Goal: Transaction & Acquisition: Purchase product/service

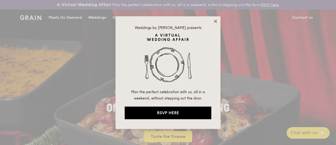
drag, startPoint x: 212, startPoint y: 23, endPoint x: 216, endPoint y: 21, distance: 4.4
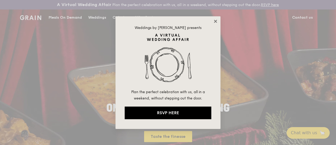
click at [216, 21] on icon at bounding box center [215, 21] width 3 height 3
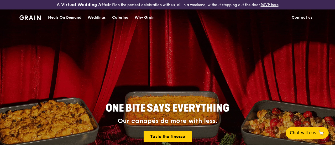
click at [64, 20] on div "Meals On Demand" at bounding box center [64, 18] width 33 height 16
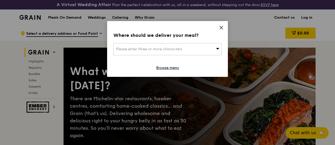
drag, startPoint x: 180, startPoint y: 46, endPoint x: 196, endPoint y: 48, distance: 15.9
click at [196, 48] on div "Please enter three or more characters" at bounding box center [168, 49] width 108 height 12
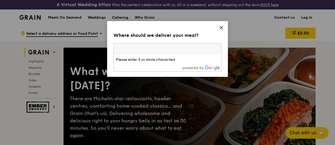
type input "[STREET_ADDRESS]"
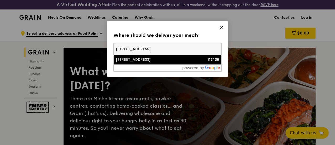
click at [162, 61] on div "[STREET_ADDRESS]" at bounding box center [155, 59] width 78 height 5
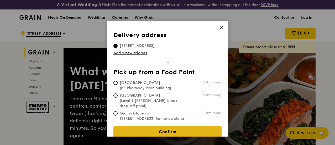
click at [153, 126] on link "Confirm" at bounding box center [168, 131] width 108 height 11
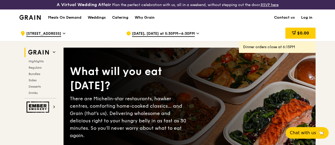
click at [304, 20] on link "Log in" at bounding box center [307, 18] width 18 height 16
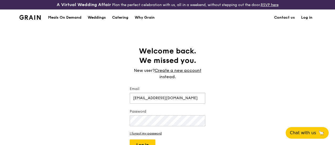
type input "[EMAIL_ADDRESS][DOMAIN_NAME]"
click at [130, 139] on button "Log in" at bounding box center [143, 144] width 26 height 11
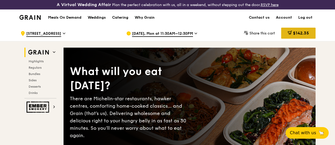
drag, startPoint x: 289, startPoint y: 35, endPoint x: 301, endPoint y: 36, distance: 12.4
click at [301, 35] on span "$142.35" at bounding box center [301, 32] width 16 height 5
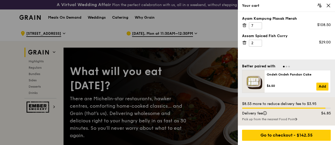
click at [243, 42] on icon at bounding box center [244, 42] width 5 height 5
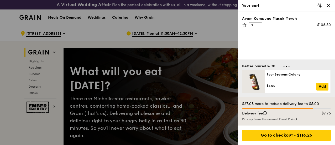
click at [245, 24] on icon at bounding box center [244, 25] width 5 height 5
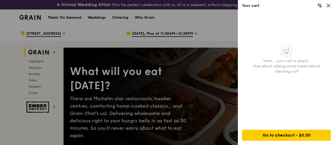
click at [331, 7] on icon at bounding box center [328, 5] width 5 height 5
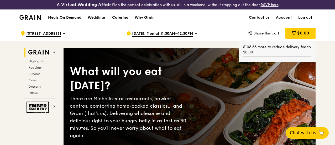
click at [158, 37] on span "[DATE], Mon at 11:30AM–12:30PM" at bounding box center [162, 34] width 61 height 6
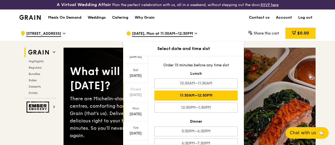
scroll to position [73, 0]
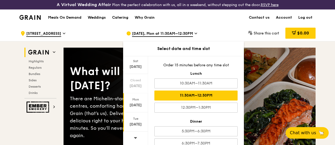
click at [136, 127] on div "[DATE]" at bounding box center [135, 124] width 23 height 5
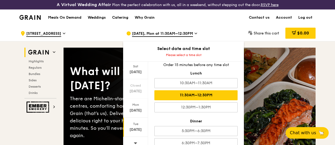
scroll to position [0, 0]
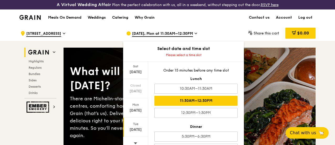
click at [194, 102] on div "11:30AM–12:30PM" at bounding box center [196, 101] width 83 height 10
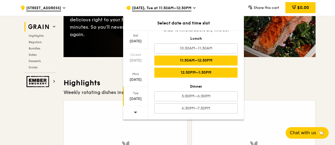
scroll to position [105, 0]
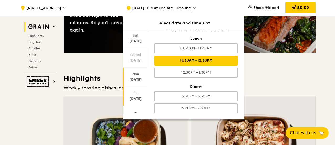
click at [141, 79] on div "[DATE]" at bounding box center [135, 79] width 23 height 5
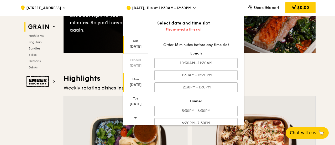
click at [140, 43] on div "[DATE]" at bounding box center [135, 43] width 25 height 19
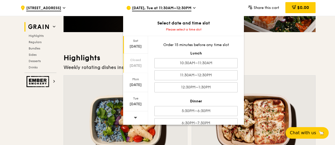
scroll to position [131, 0]
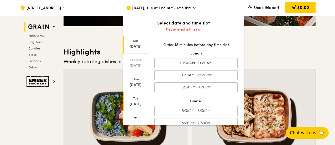
click at [135, 99] on div "Tue" at bounding box center [135, 98] width 23 height 4
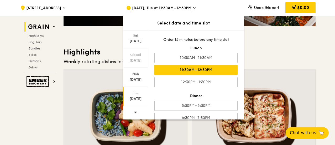
click at [181, 69] on div "11:30AM–12:30PM" at bounding box center [196, 70] width 83 height 10
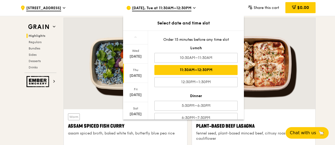
scroll to position [105, 0]
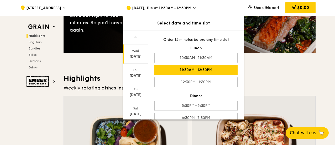
click at [136, 58] on div "[DATE]" at bounding box center [135, 56] width 23 height 5
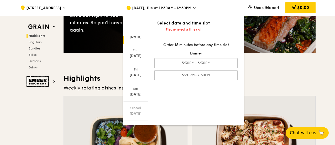
scroll to position [73, 0]
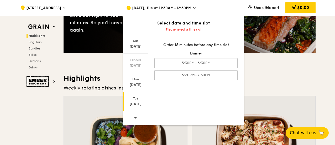
click at [135, 98] on div "Tue" at bounding box center [135, 98] width 23 height 4
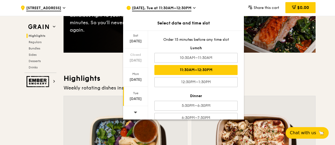
click at [213, 70] on div "11:30AM–12:30PM" at bounding box center [196, 70] width 83 height 10
click at [270, 79] on h3 "Highlights" at bounding box center [190, 78] width 252 height 9
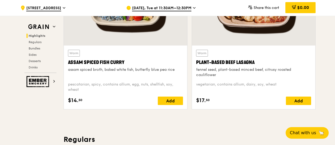
scroll to position [263, 0]
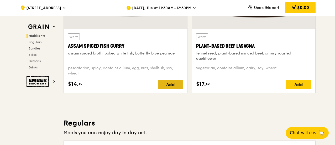
click at [176, 89] on div "Add" at bounding box center [170, 84] width 25 height 8
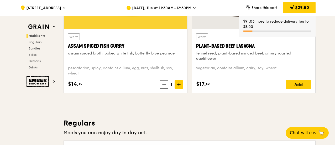
click at [176, 89] on span at bounding box center [179, 84] width 8 height 8
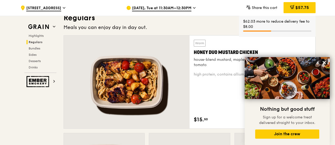
scroll to position [394, 0]
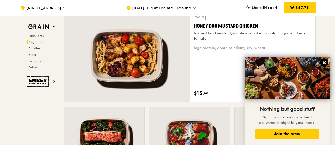
drag, startPoint x: 322, startPoint y: 61, endPoint x: 325, endPoint y: 62, distance: 3.0
click at [325, 62] on icon at bounding box center [324, 62] width 3 height 3
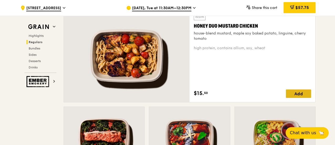
click at [295, 98] on div "Add" at bounding box center [298, 93] width 25 height 8
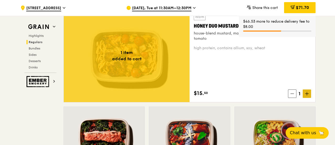
click at [306, 95] on icon at bounding box center [307, 94] width 4 height 4
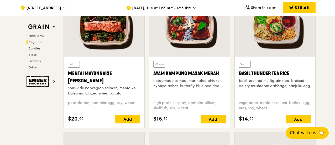
scroll to position [500, 0]
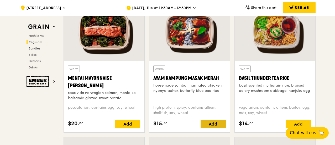
click at [214, 127] on div "Add" at bounding box center [213, 124] width 25 height 8
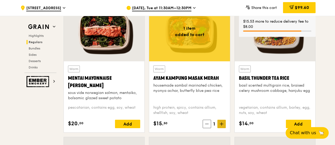
click at [221, 124] on icon at bounding box center [221, 124] width 3 height 0
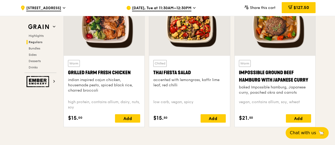
scroll to position [631, 0]
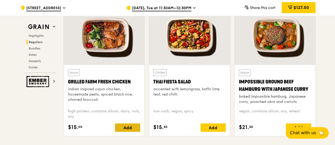
click at [121, 131] on div "Add" at bounding box center [127, 127] width 25 height 8
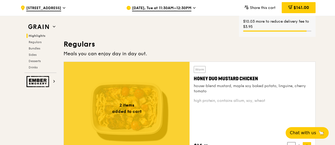
scroll to position [394, 0]
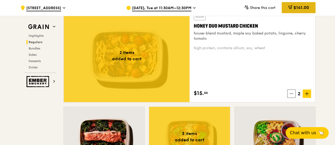
click at [295, 5] on span "$141.00" at bounding box center [302, 7] width 16 height 5
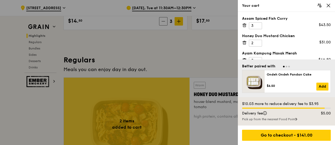
scroll to position [289, 0]
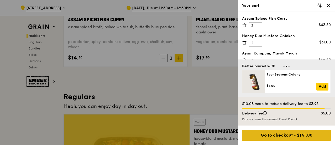
click at [274, 134] on div "Go to checkout - $141.00" at bounding box center [286, 135] width 89 height 11
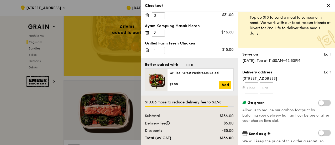
scroll to position [0, 0]
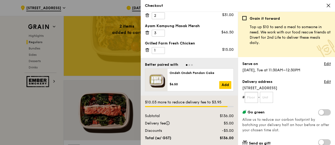
click at [256, 98] on input "text" at bounding box center [251, 97] width 13 height 11
type input "06"
click at [289, 95] on form "# 06 -" at bounding box center [287, 97] width 89 height 11
click at [324, 63] on link "Edit" at bounding box center [327, 63] width 7 height 5
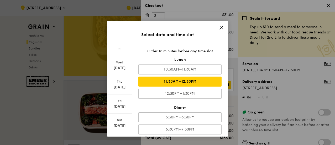
click at [295, 102] on div "Select date and time slot [DATE] [DATE] [DATE] [DATE] Closed [DATE] [DATE] [DAT…" at bounding box center [167, 72] width 335 height 145
click at [221, 27] on icon at bounding box center [221, 27] width 5 height 5
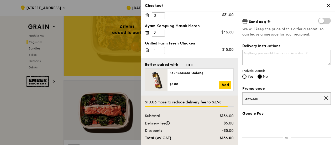
scroll to position [132, 0]
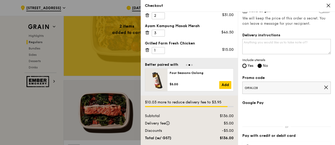
click at [243, 66] on input "Yes" at bounding box center [245, 66] width 4 height 4
radio input "true"
radio input "false"
click at [263, 87] on span "GRWJ28" at bounding box center [284, 88] width 79 height 4
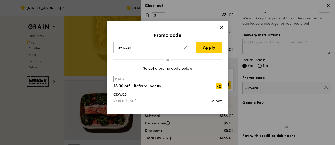
scroll to position [447, 0]
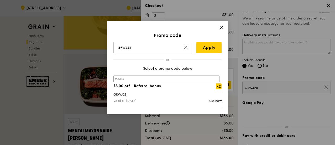
click at [188, 48] on icon at bounding box center [186, 47] width 4 height 4
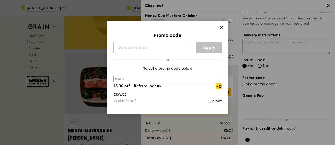
scroll to position [20, 0]
click at [222, 29] on icon at bounding box center [221, 27] width 5 height 5
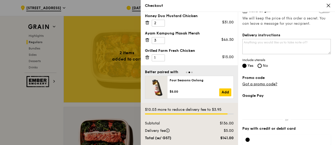
scroll to position [342, 0]
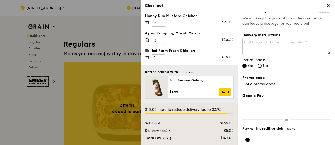
click at [327, 6] on icon at bounding box center [328, 5] width 5 height 5
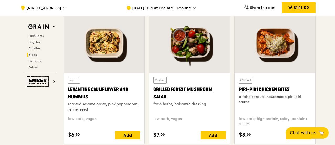
scroll to position [1286, 0]
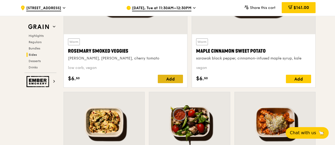
click at [175, 79] on div "Add" at bounding box center [170, 79] width 25 height 8
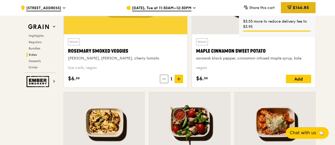
click at [295, 6] on span "$146.85" at bounding box center [301, 7] width 16 height 5
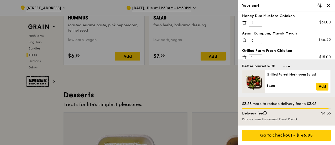
scroll to position [43, 0]
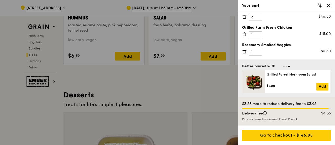
click at [245, 52] on icon at bounding box center [244, 51] width 5 height 5
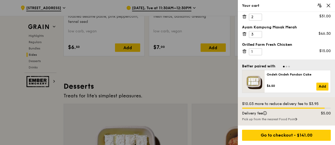
scroll to position [1523, 0]
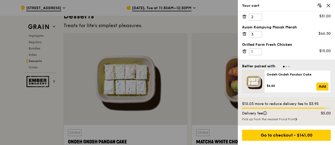
click at [2, 129] on div at bounding box center [167, 72] width 335 height 145
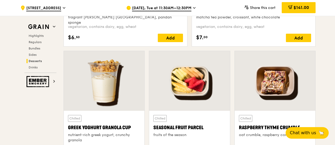
scroll to position [1602, 0]
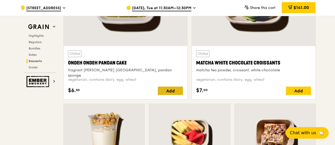
click at [160, 95] on div "Add" at bounding box center [170, 90] width 25 height 8
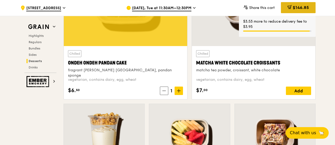
click at [297, 7] on span "$146.85" at bounding box center [301, 7] width 16 height 5
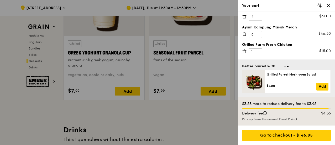
scroll to position [1733, 0]
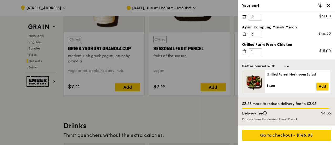
drag, startPoint x: 261, startPoint y: 135, endPoint x: 289, endPoint y: 92, distance: 51.1
click at [289, 92] on div "Your cart Assam Spiced Fish [PERSON_NAME] 3 $43.50 Honey Duo Mustard Chicken 2 …" at bounding box center [286, 72] width 97 height 145
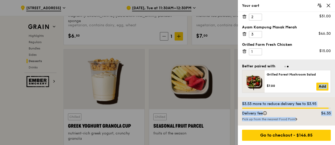
scroll to position [1628, 0]
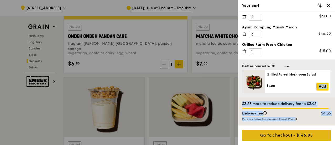
click at [275, 136] on div "Go to checkout - $146.85" at bounding box center [286, 135] width 89 height 11
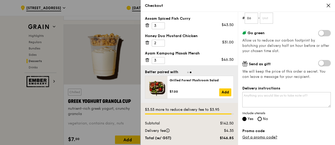
scroll to position [158, 0]
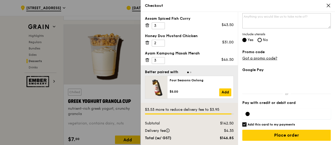
click at [253, 124] on h6 "Add this card to my payments" at bounding box center [272, 124] width 48 height 4
click at [247, 124] on input "Add this card to my payments" at bounding box center [245, 124] width 4 height 4
checkbox input "false"
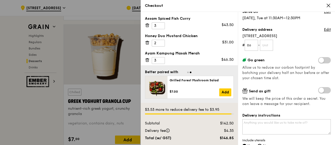
scroll to position [0, 0]
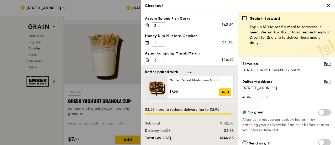
click at [316, 64] on div "Serve on Edit" at bounding box center [287, 64] width 89 height 6
click at [324, 64] on link "Edit" at bounding box center [327, 63] width 7 height 5
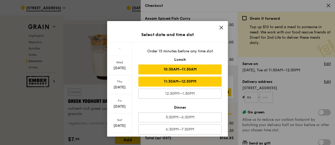
click at [206, 67] on div "10:30AM–11:30AM" at bounding box center [179, 69] width 83 height 10
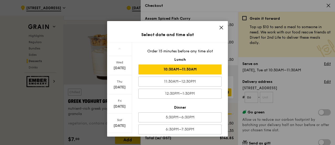
click at [212, 70] on div "10:30AM–11:30AM" at bounding box center [179, 69] width 83 height 10
click at [212, 69] on div "10:30AM–11:30AM" at bounding box center [179, 69] width 83 height 10
click at [218, 66] on div "10:30AM–11:30AM" at bounding box center [179, 69] width 83 height 10
click at [265, 116] on div "Select date and time slot [DATE] [DATE] [DATE] [DATE] Closed [DATE] [DATE] [DAT…" at bounding box center [167, 72] width 335 height 145
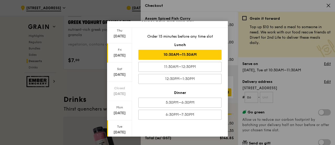
scroll to position [53, 0]
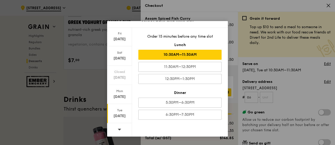
click at [120, 116] on div "[DATE]" at bounding box center [119, 115] width 23 height 5
click at [183, 56] on div "10:30AM–11:30AM" at bounding box center [179, 55] width 83 height 10
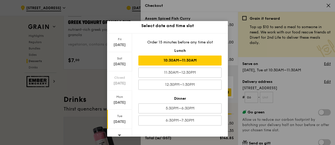
scroll to position [0, 0]
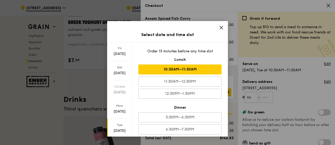
click at [220, 27] on icon at bounding box center [221, 27] width 3 height 3
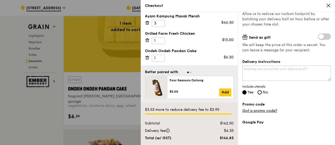
scroll to position [1575, 0]
click at [148, 57] on icon at bounding box center [147, 57] width 5 height 5
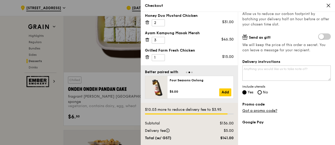
scroll to position [20, 0]
click at [37, 120] on div at bounding box center [167, 72] width 335 height 145
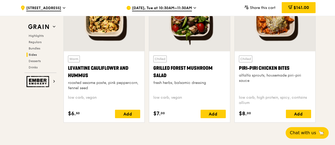
scroll to position [1391, 0]
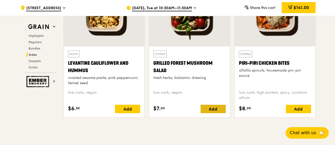
click at [215, 112] on div "Add" at bounding box center [213, 109] width 25 height 8
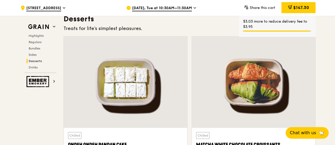
scroll to position [1523, 0]
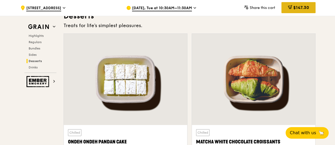
click at [301, 4] on div "$147.30" at bounding box center [299, 7] width 34 height 11
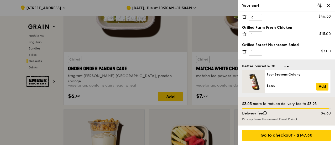
scroll to position [1602, 0]
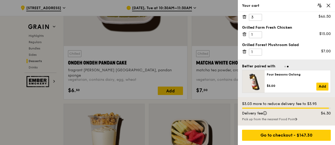
click at [246, 52] on icon at bounding box center [244, 51] width 3 height 3
click at [5, 119] on div at bounding box center [167, 72] width 335 height 145
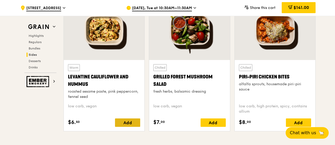
scroll to position [1391, 0]
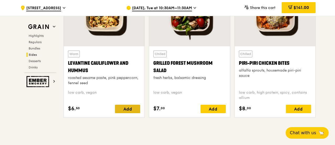
click at [123, 113] on div "Add" at bounding box center [127, 109] width 25 height 8
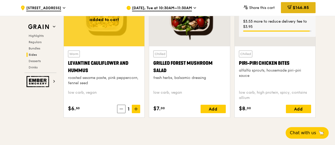
click at [294, 6] on span "$146.85" at bounding box center [301, 7] width 16 height 5
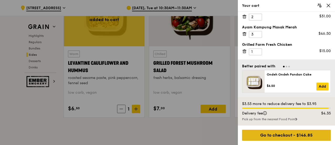
click at [283, 134] on div "Go to checkout - $146.85" at bounding box center [286, 135] width 89 height 11
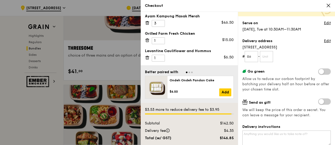
scroll to position [53, 0]
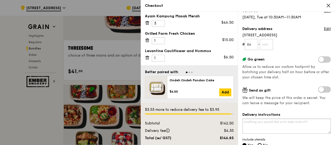
click at [269, 122] on textarea "Delivery instructions" at bounding box center [287, 125] width 89 height 15
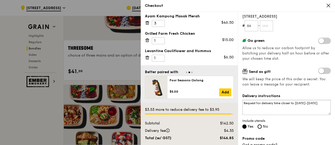
scroll to position [79, 0]
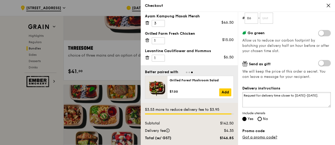
click at [311, 96] on textarea "Request for delivery time closer to [DATE]-[DATE]." at bounding box center [287, 99] width 89 height 15
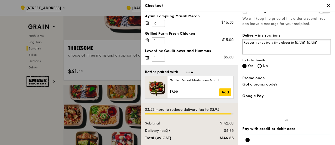
scroll to position [158, 0]
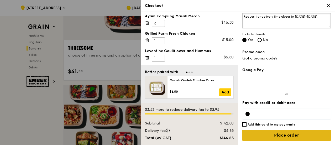
type textarea "Request for delivery time closer to [DATE]-[DATE]."
click at [281, 138] on input "Place order" at bounding box center [287, 135] width 89 height 11
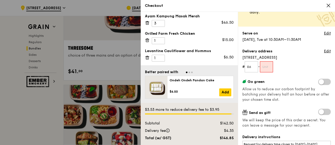
scroll to position [25, 0]
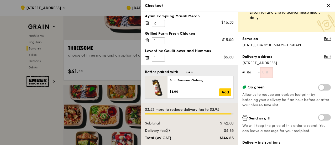
click at [268, 73] on input "text" at bounding box center [266, 72] width 13 height 11
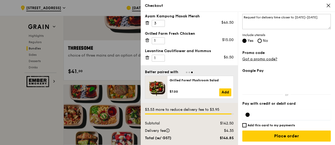
scroll to position [158, 0]
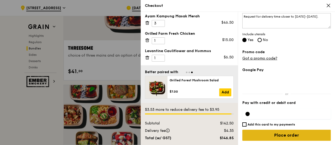
type input "00"
click at [292, 135] on input "Place order" at bounding box center [287, 135] width 89 height 11
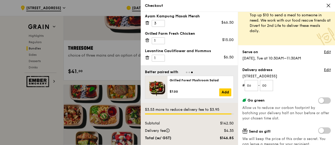
scroll to position [0, 0]
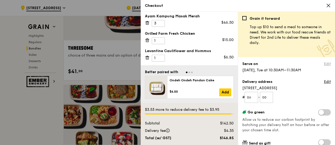
click at [324, 64] on link "Edit" at bounding box center [327, 63] width 7 height 5
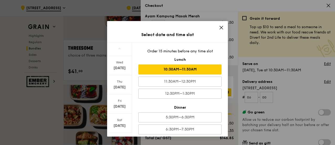
click at [222, 25] on icon at bounding box center [221, 27] width 5 height 5
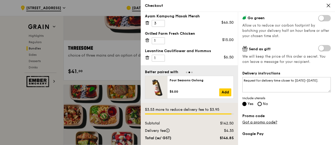
scroll to position [106, 0]
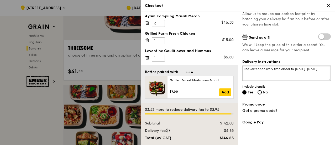
click at [310, 69] on textarea "Request for delivery time closer to [DATE]-[DATE]." at bounding box center [287, 72] width 89 height 15
click at [312, 68] on textarea "Request for delivery time closer to [DATE]-[DATE] please." at bounding box center [287, 72] width 89 height 15
click at [305, 69] on textarea "Request for delivery time closer to 1130-1145am please." at bounding box center [287, 72] width 89 height 15
click at [299, 68] on textarea "Request for delivery time closer to 1130 to 1145am please." at bounding box center [287, 72] width 89 height 15
click at [312, 69] on textarea "Request for delivery time closer to 11.30 to 1145am please." at bounding box center [287, 72] width 89 height 15
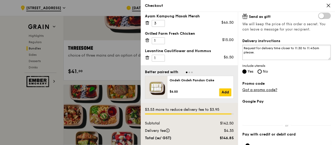
scroll to position [158, 0]
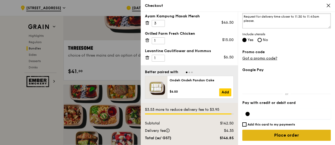
type textarea "Request for delivery time closer to 11.30 to 11.45am please."
click at [278, 136] on input "Place order" at bounding box center [287, 135] width 89 height 11
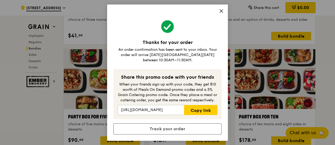
scroll to position [1049, 0]
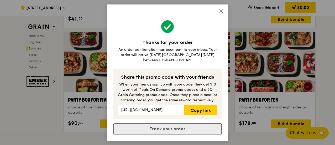
click at [179, 128] on link "Track your order" at bounding box center [168, 128] width 108 height 11
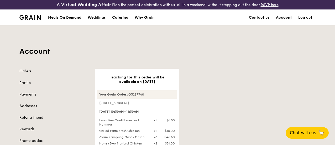
click at [284, 22] on link "Account" at bounding box center [284, 18] width 22 height 16
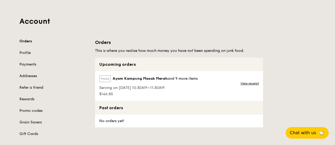
scroll to position [26, 0]
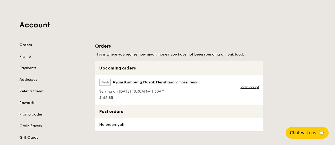
drag, startPoint x: 39, startPoint y: 59, endPoint x: 36, endPoint y: 59, distance: 2.9
click at [36, 58] on link "Profile" at bounding box center [53, 56] width 69 height 5
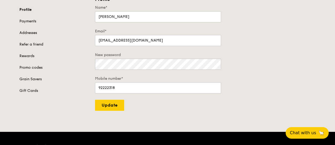
scroll to position [79, 0]
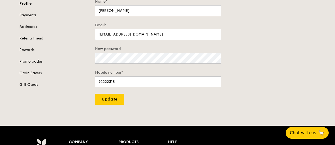
click at [45, 29] on link "Addresses" at bounding box center [53, 26] width 69 height 5
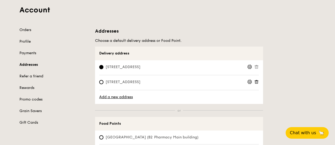
scroll to position [53, 0]
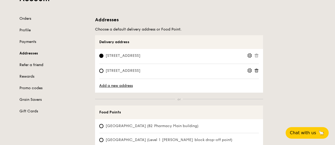
click at [39, 68] on link "Refer a friend" at bounding box center [53, 64] width 69 height 5
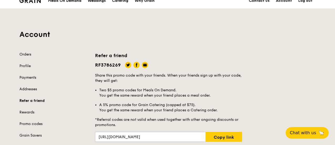
scroll to position [53, 0]
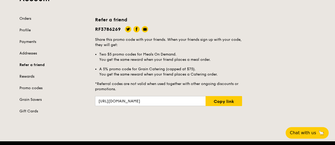
click at [33, 79] on link "Rewards" at bounding box center [53, 76] width 69 height 5
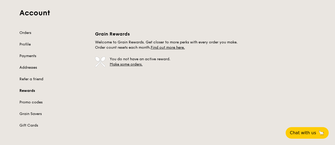
scroll to position [53, 0]
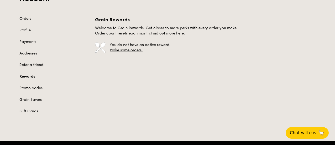
click at [26, 68] on link "Refer a friend" at bounding box center [53, 64] width 69 height 5
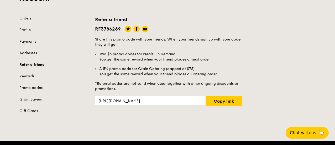
scroll to position [53, 0]
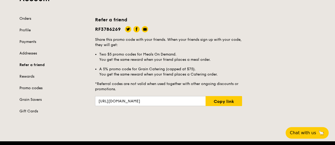
click at [32, 91] on link "Promo codes" at bounding box center [53, 87] width 69 height 5
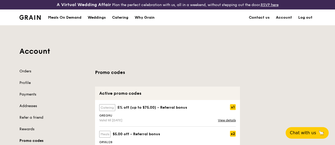
scroll to position [53, 0]
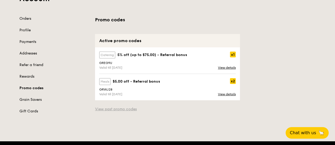
click at [99, 112] on link "View past promo codes" at bounding box center [167, 108] width 145 height 5
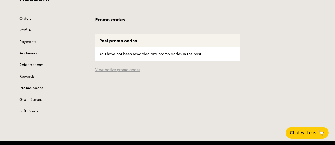
click at [105, 73] on link "View active promo codes" at bounding box center [167, 69] width 145 height 5
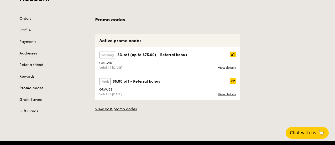
click at [25, 102] on link "Grain Savers" at bounding box center [53, 99] width 69 height 5
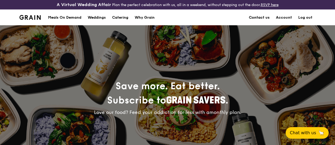
click at [259, 23] on link "Contact us" at bounding box center [259, 18] width 27 height 16
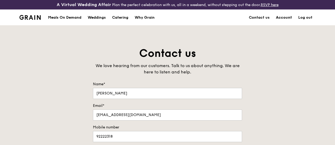
click at [282, 22] on link "Account" at bounding box center [284, 18] width 22 height 16
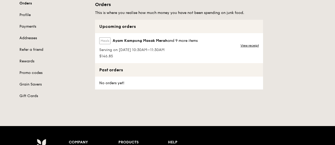
scroll to position [53, 0]
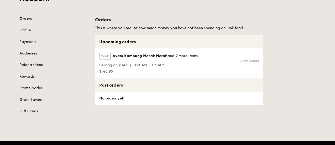
click at [258, 63] on link "View receipt" at bounding box center [250, 61] width 18 height 4
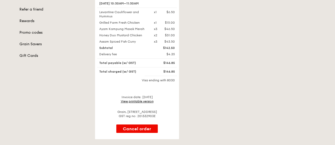
scroll to position [111, 0]
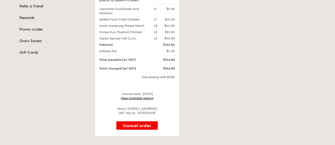
click at [150, 100] on link "View printable version" at bounding box center [137, 98] width 33 height 4
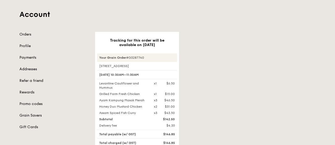
scroll to position [0, 0]
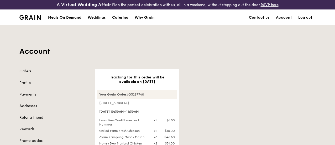
drag, startPoint x: 145, startPoint y: 99, endPoint x: 96, endPoint y: 99, distance: 48.4
click at [258, 21] on link "Contact us" at bounding box center [259, 18] width 27 height 16
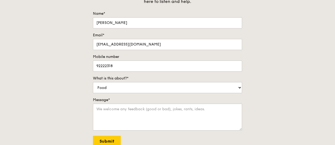
scroll to position [79, 0]
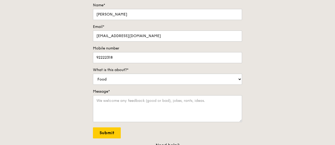
click at [273, 75] on div "Contact us We love hearing from our customers. Talk to us about anything. We ar…" at bounding box center [167, 64] width 335 height 195
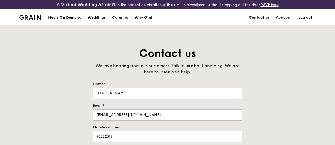
click at [285, 24] on link "Account" at bounding box center [284, 18] width 22 height 16
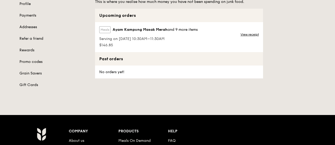
scroll to position [53, 0]
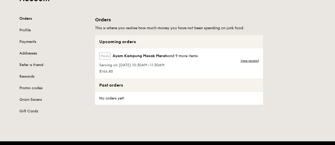
click at [143, 67] on span "Serving on [DATE] 10:30AM–11:30AM" at bounding box center [148, 65] width 99 height 5
click at [106, 59] on label "Meals" at bounding box center [104, 56] width 11 height 7
click at [149, 57] on div "Meals Ayam Kampung Masak Merah and 9 more items" at bounding box center [148, 57] width 99 height 9
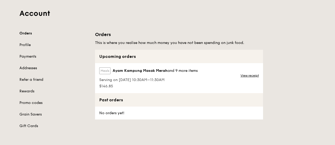
scroll to position [26, 0]
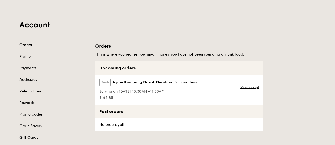
click at [104, 85] on label "Meals" at bounding box center [104, 82] width 11 height 7
click at [29, 48] on link "Orders" at bounding box center [53, 44] width 69 height 5
click at [29, 81] on div "Orders Profile Payments Addresses Refer a friend Rewards Promo codes Grain Save…" at bounding box center [53, 91] width 69 height 98
click at [28, 58] on link "Profile" at bounding box center [53, 56] width 69 height 5
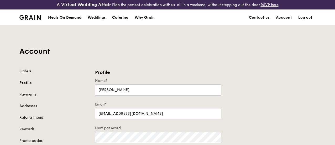
click at [27, 74] on link "Orders" at bounding box center [53, 71] width 69 height 5
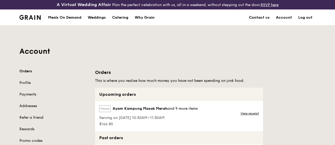
click at [64, 23] on div "Meals On Demand" at bounding box center [64, 18] width 33 height 16
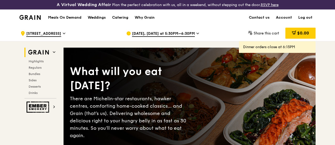
click at [61, 37] on span "[STREET_ADDRESS]" at bounding box center [43, 34] width 35 height 6
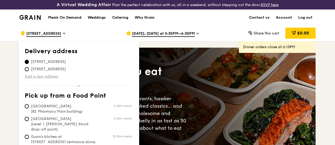
click at [52, 79] on link "Add a new address" at bounding box center [79, 76] width 108 height 5
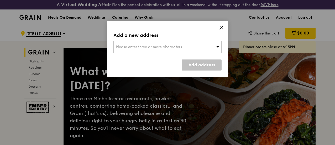
click at [140, 47] on span "Please enter three or more characters" at bounding box center [149, 47] width 66 height 4
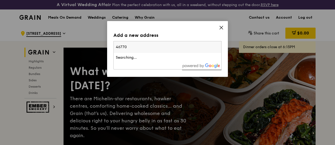
type input "467707"
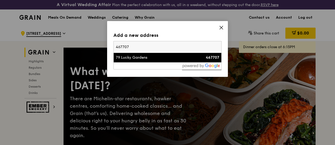
click at [146, 60] on li "79 Lucky Gardens 467707" at bounding box center [168, 57] width 108 height 9
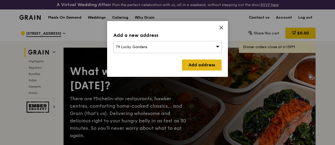
click at [218, 66] on link "Add address" at bounding box center [202, 64] width 40 height 11
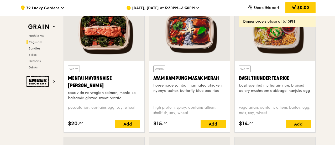
scroll to position [394, 0]
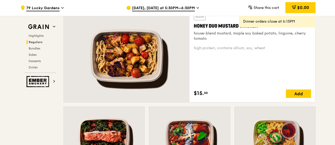
drag, startPoint x: 309, startPoint y: 98, endPoint x: 326, endPoint y: 94, distance: 17.6
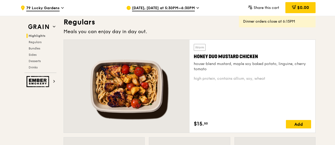
scroll to position [368, 0]
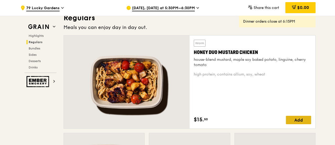
click at [302, 123] on div "Add" at bounding box center [298, 120] width 25 height 8
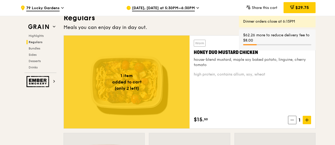
click at [298, 8] on span "$29.75" at bounding box center [303, 7] width 14 height 5
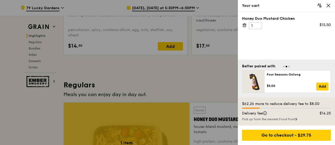
scroll to position [289, 0]
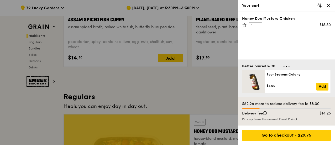
click at [329, 6] on icon at bounding box center [328, 5] width 3 height 3
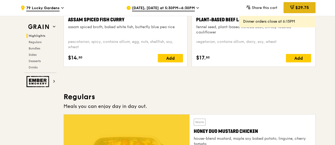
click at [305, 9] on span "$29.75" at bounding box center [303, 7] width 14 height 5
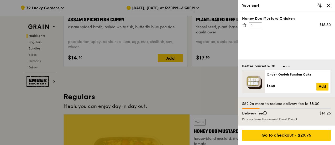
click at [245, 24] on icon at bounding box center [244, 25] width 5 height 5
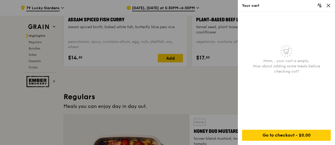
click at [330, 6] on icon at bounding box center [328, 5] width 5 height 5
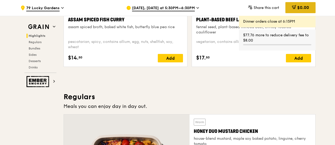
click at [299, 9] on span "$0.00" at bounding box center [303, 7] width 12 height 5
